Goal: Find specific page/section

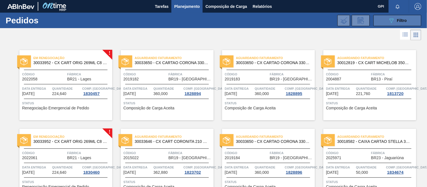
click at [404, 17] on div "089F7B8B-B2A5-4AFE-B5C0-19BA573D28AC Filtro" at bounding box center [397, 20] width 19 height 7
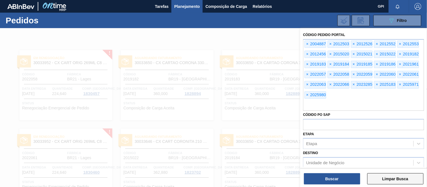
click at [413, 181] on button "Limpar Busca" at bounding box center [396, 179] width 56 height 11
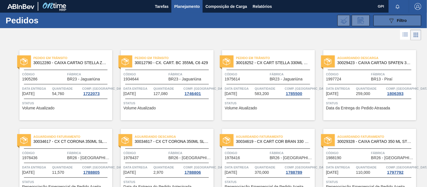
click at [390, 17] on icon "089F7B8B-B2A5-4AFE-B5C0-19BA573D28AC" at bounding box center [391, 20] width 7 height 7
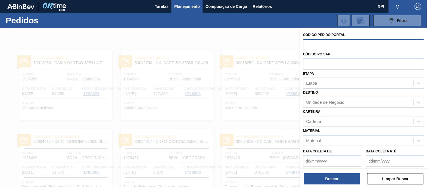
click at [337, 43] on input "text" at bounding box center [363, 44] width 121 height 11
paste input "text"
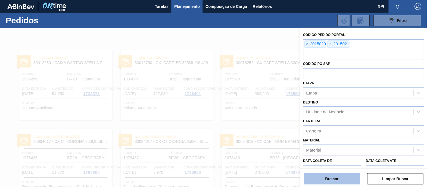
click at [344, 175] on button "Buscar" at bounding box center [332, 179] width 56 height 11
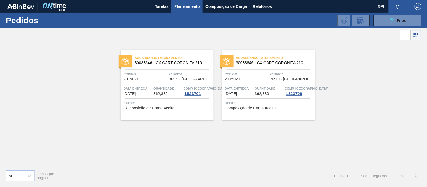
click at [172, 65] on div "Aguardando Faturamento 30033646 - CX CART CORONITA 210 C6 NIV24" at bounding box center [167, 60] width 93 height 13
